Goal: Task Accomplishment & Management: Manage account settings

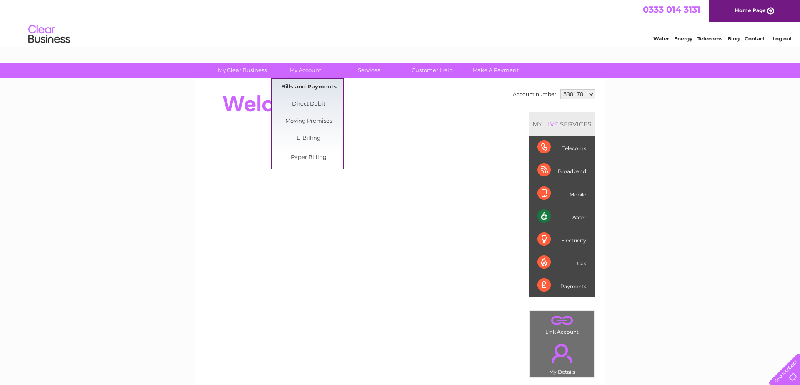
click at [311, 87] on link "Bills and Payments" at bounding box center [309, 87] width 69 height 17
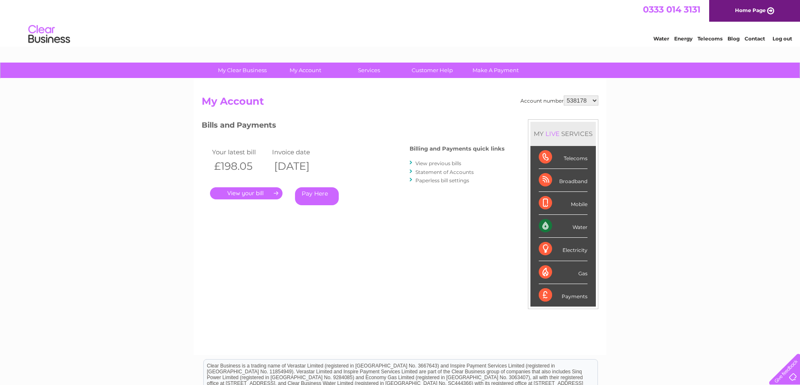
click at [248, 197] on link "." at bounding box center [246, 193] width 73 height 12
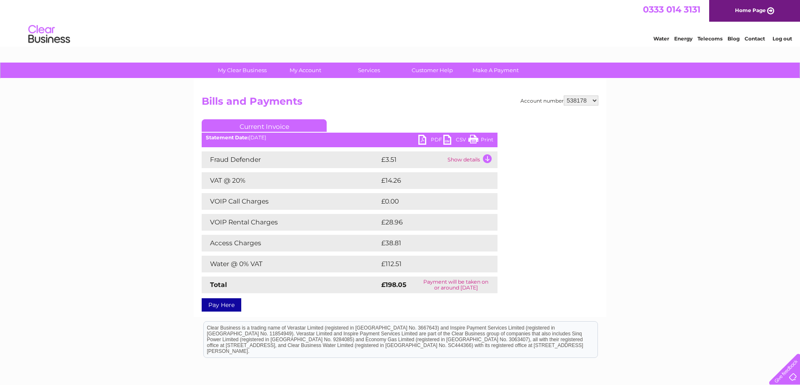
click at [484, 143] on link "Print" at bounding box center [480, 141] width 25 height 12
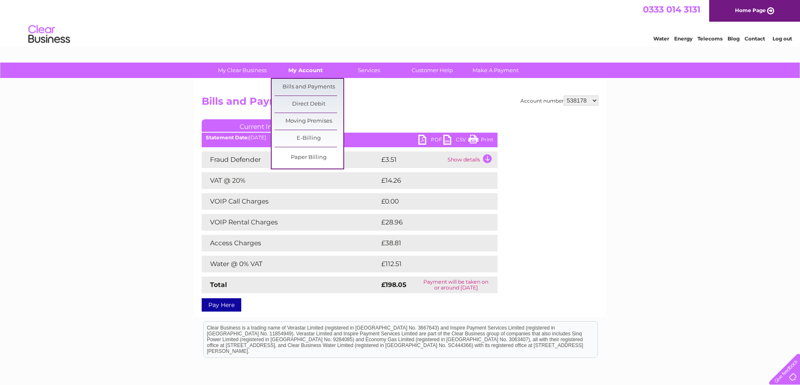
click at [303, 73] on link "My Account" at bounding box center [305, 70] width 69 height 15
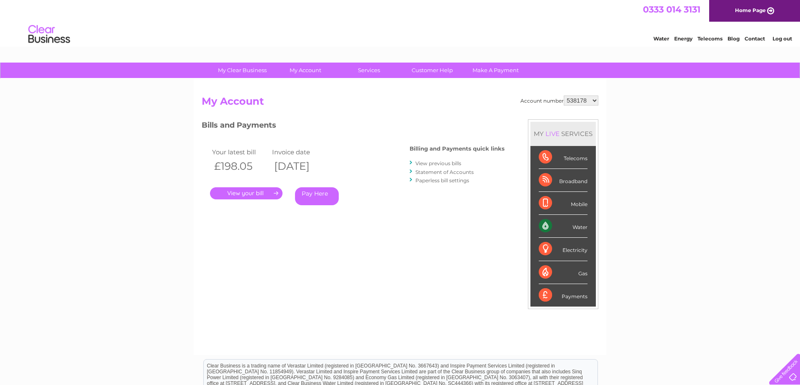
click at [785, 39] on link "Log out" at bounding box center [783, 38] width 20 height 6
